Goal: Task Accomplishment & Management: Use online tool/utility

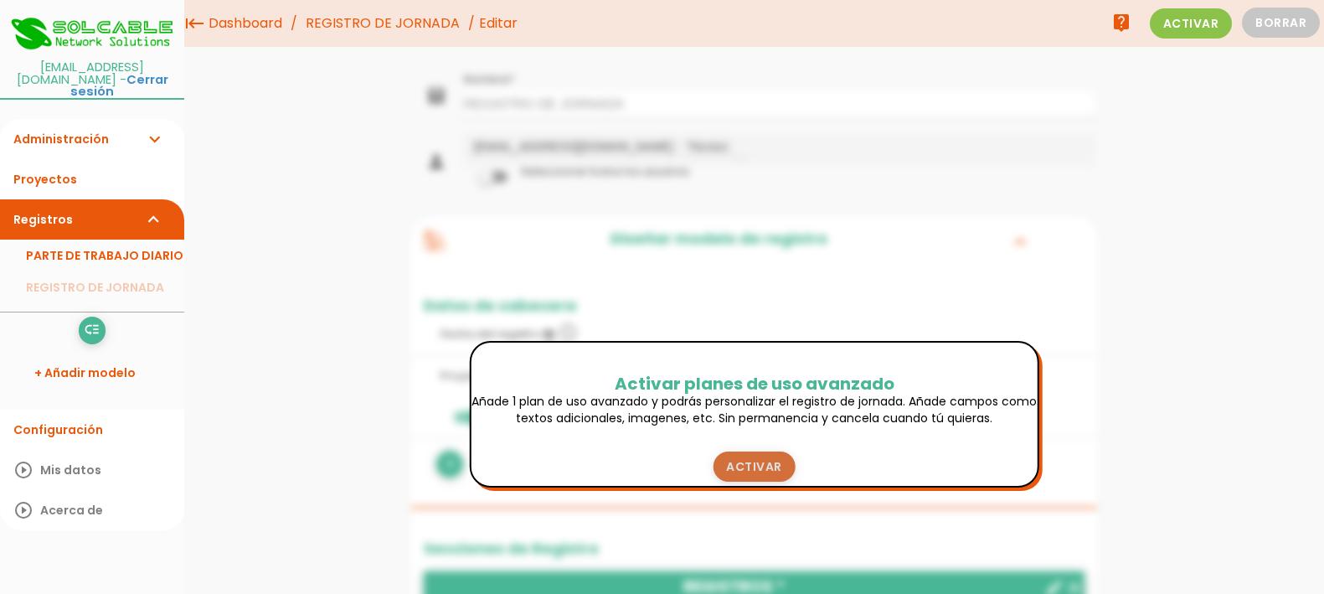
click at [771, 468] on link "Activar" at bounding box center [753, 466] width 83 height 30
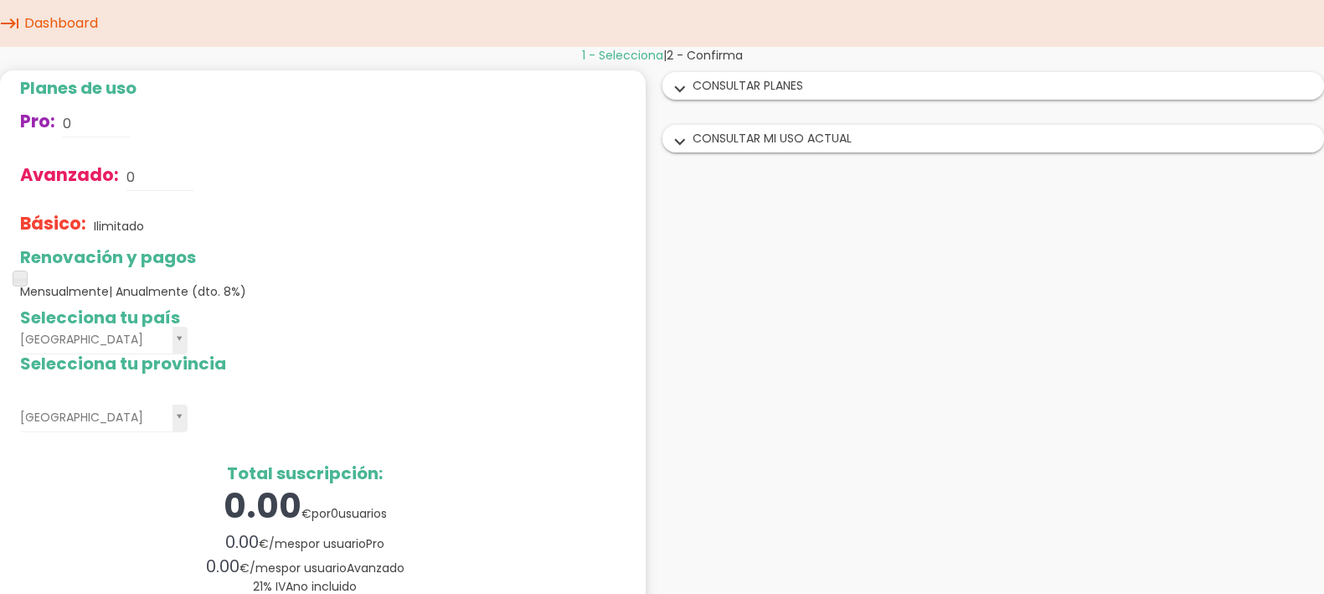
drag, startPoint x: 766, startPoint y: 226, endPoint x: 721, endPoint y: 133, distance: 103.3
click at [767, 224] on div "1 - Selecciona | 2 - Confirma Planes de uso Pro: 0 Avanzado: 0 Básico: Ilimitad…" at bounding box center [662, 378] width 1324 height 662
drag, startPoint x: 171, startPoint y: 39, endPoint x: 121, endPoint y: 28, distance: 50.6
click at [166, 37] on nav "menu keyboard_tab Dashboard" at bounding box center [662, 23] width 1324 height 47
click at [71, 17] on link "Dashboard" at bounding box center [61, 23] width 82 height 47
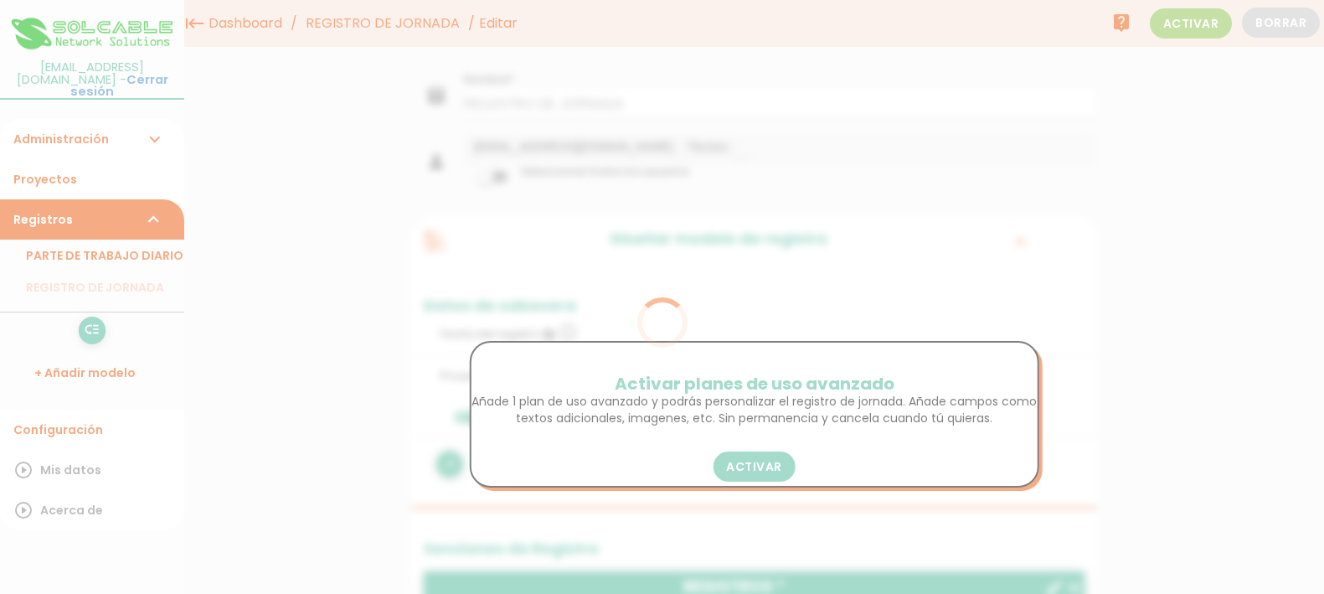
click at [525, 232] on body "menu keyboard_tab Dashboard REGISTRO DE JORNADA Editar live_help" at bounding box center [662, 297] width 1324 height 594
